Goal: Task Accomplishment & Management: Manage account settings

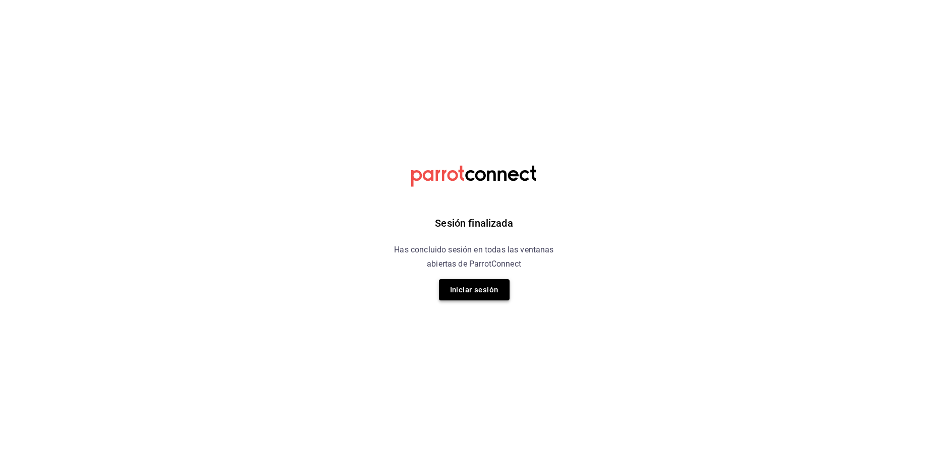
click at [490, 294] on button "Iniciar sesión" at bounding box center [474, 289] width 71 height 21
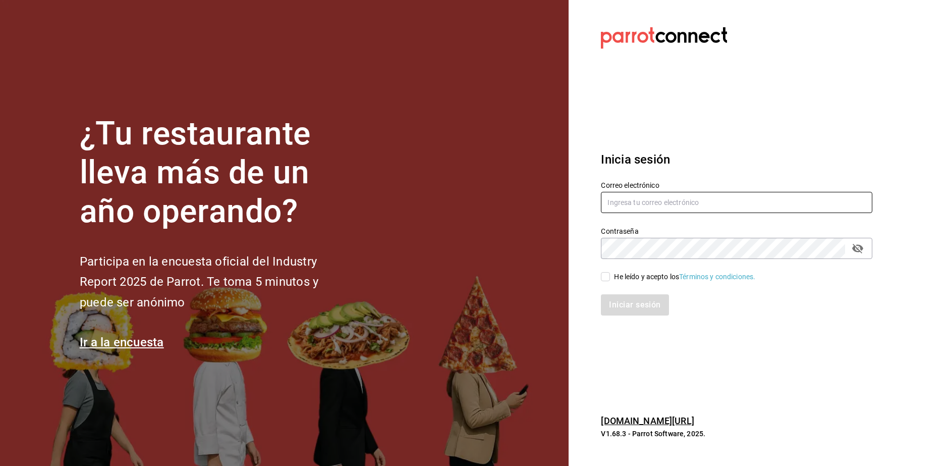
click at [720, 197] on input "text" at bounding box center [736, 202] width 271 height 21
type input "[EMAIL_ADDRESS][DOMAIN_NAME]"
click at [658, 235] on div "Contraseña Contraseña" at bounding box center [736, 242] width 271 height 32
click at [600, 277] on div "He leído y acepto los Términos y condiciones." at bounding box center [730, 270] width 283 height 23
click at [607, 279] on input "He leído y acepto los Términos y condiciones." at bounding box center [605, 276] width 9 height 9
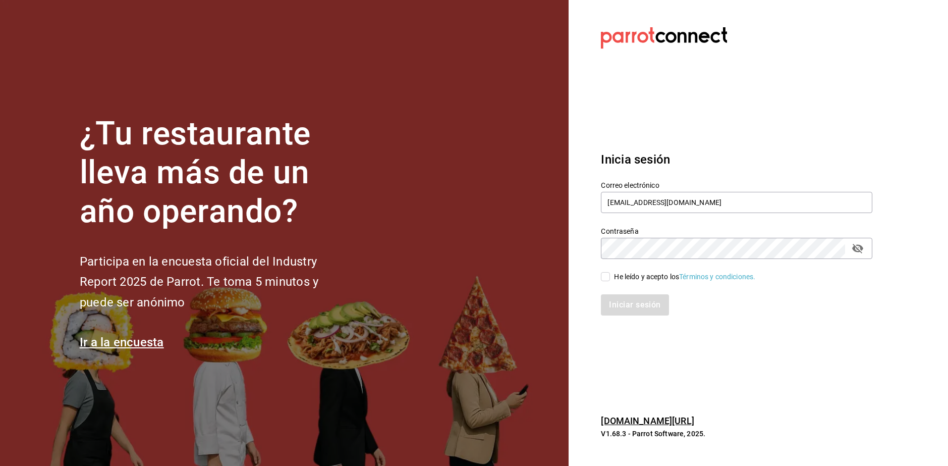
checkbox input "true"
click at [627, 311] on button "Iniciar sesión" at bounding box center [635, 304] width 69 height 21
